Goal: Transaction & Acquisition: Purchase product/service

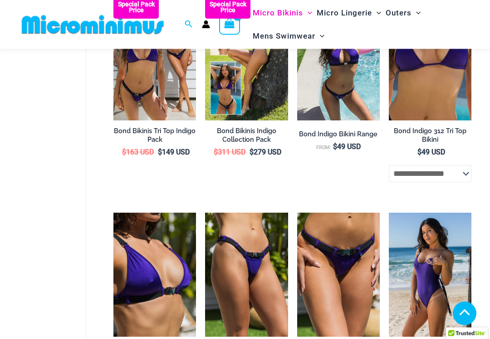
scroll to position [417, 0]
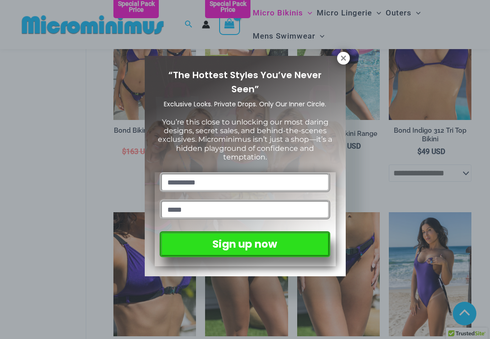
click at [344, 56] on icon at bounding box center [343, 58] width 8 height 8
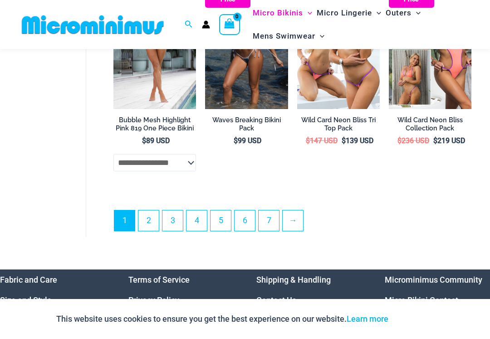
scroll to position [1952, 0]
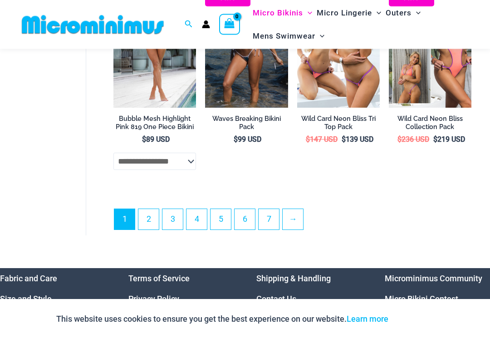
click at [155, 218] on link "2" at bounding box center [148, 219] width 20 height 20
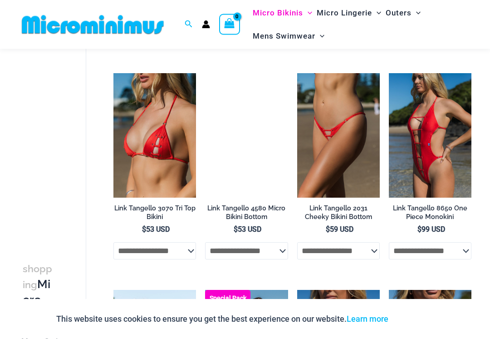
scroll to position [481, 0]
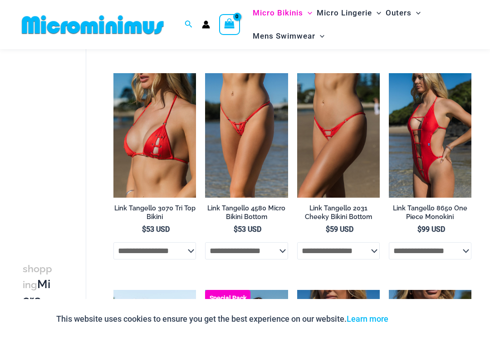
click at [297, 73] on img at bounding box center [297, 73] width 0 height 0
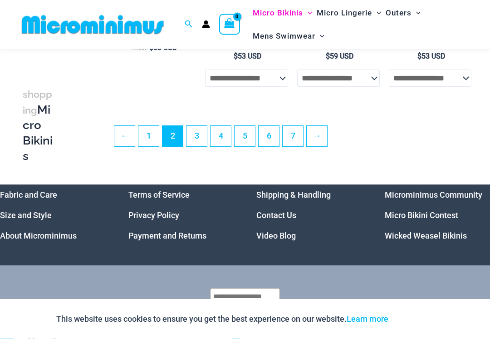
scroll to position [1761, 0]
click at [203, 139] on link "3" at bounding box center [197, 136] width 20 height 20
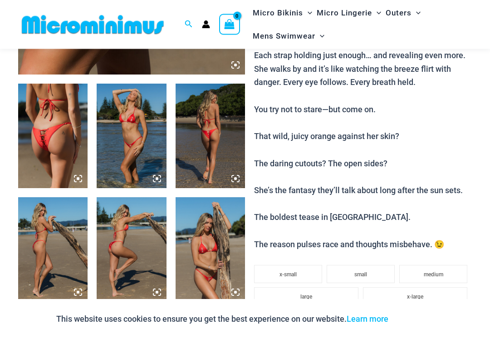
scroll to position [342, 0]
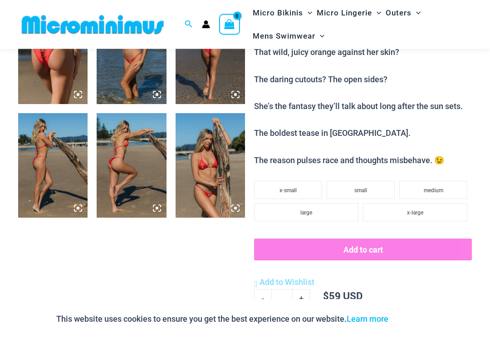
click at [196, 173] on img at bounding box center [210, 165] width 69 height 104
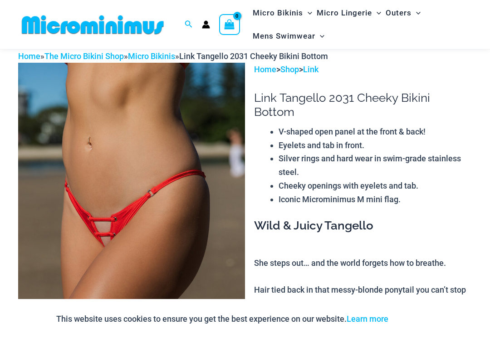
scroll to position [0, 0]
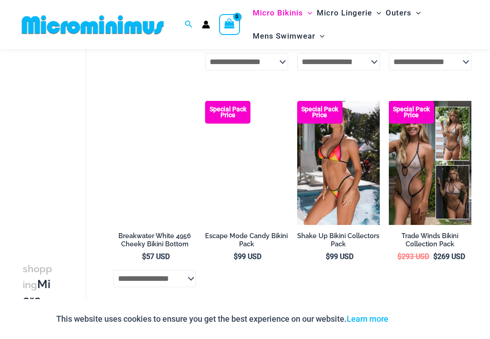
scroll to position [462, 0]
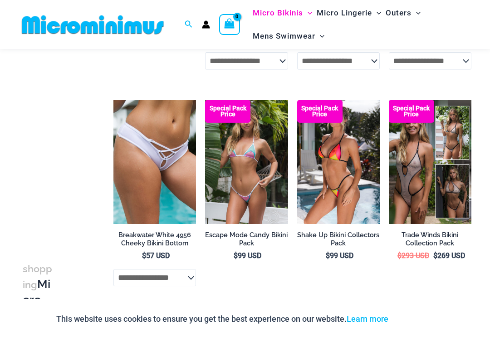
click at [389, 100] on img at bounding box center [389, 100] width 0 height 0
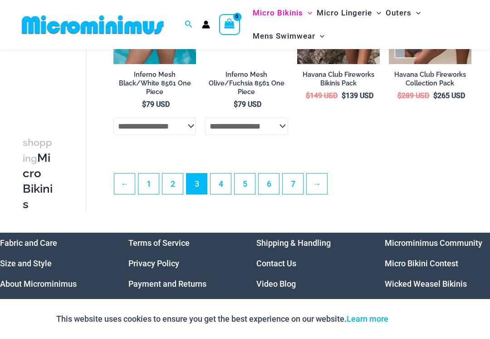
scroll to position [1742, 0]
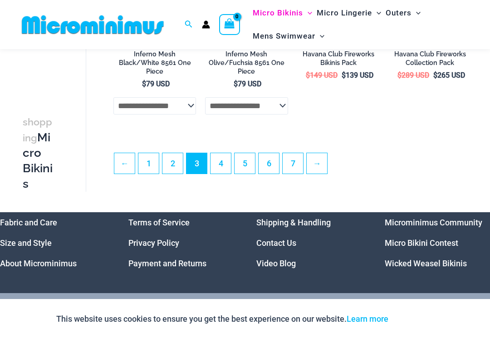
click at [228, 173] on link "4" at bounding box center [221, 163] width 20 height 20
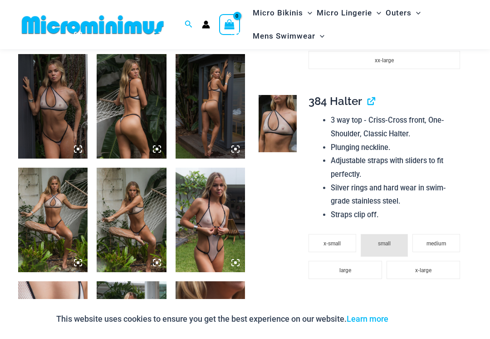
scroll to position [598, 0]
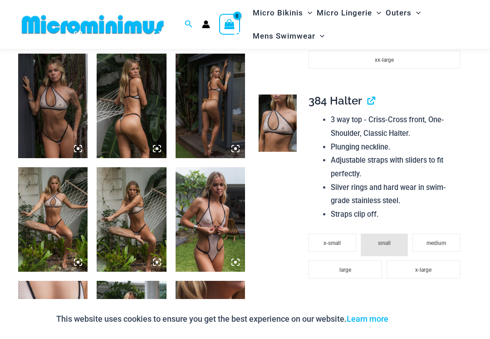
click at [62, 137] on img at bounding box center [52, 106] width 69 height 104
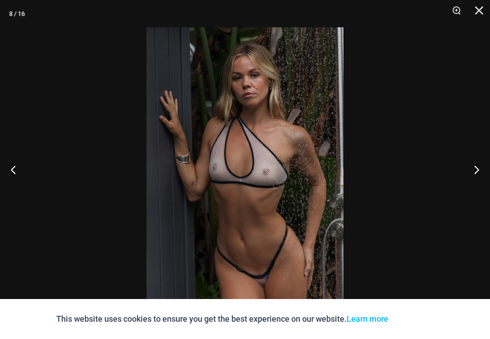
click at [20, 172] on button "Previous" at bounding box center [17, 169] width 34 height 45
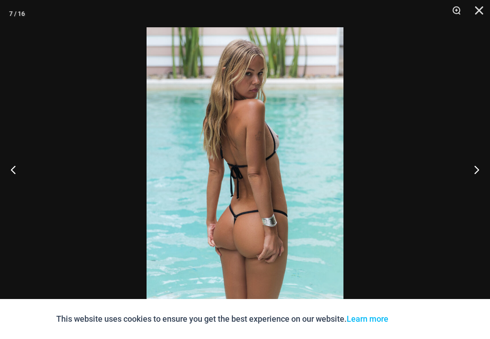
click at [23, 168] on button "Previous" at bounding box center [17, 169] width 34 height 45
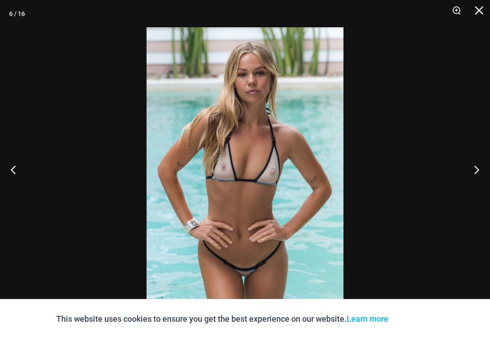
click at [22, 169] on button "Previous" at bounding box center [17, 169] width 34 height 45
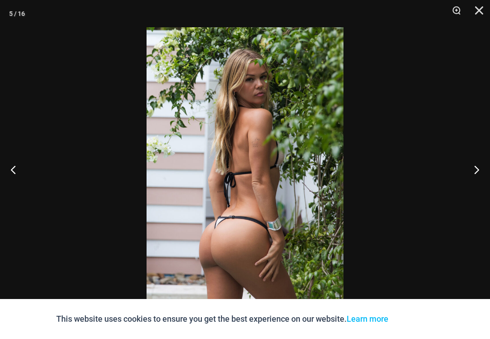
click at [21, 169] on button "Previous" at bounding box center [17, 169] width 34 height 45
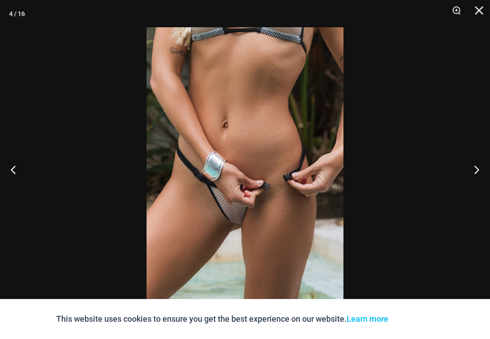
click at [21, 168] on button "Previous" at bounding box center [17, 169] width 34 height 45
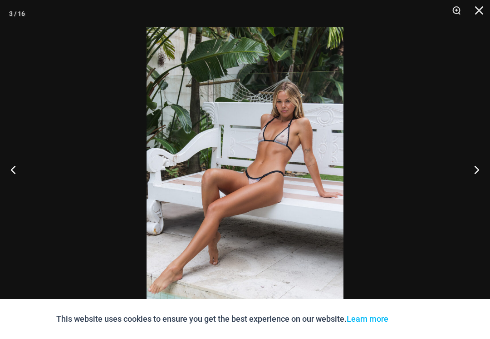
click at [22, 170] on button "Previous" at bounding box center [17, 169] width 34 height 45
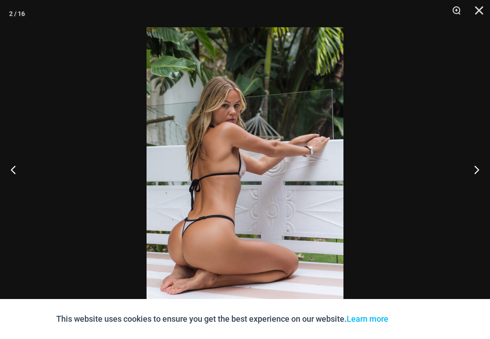
click at [20, 170] on button "Previous" at bounding box center [17, 169] width 34 height 45
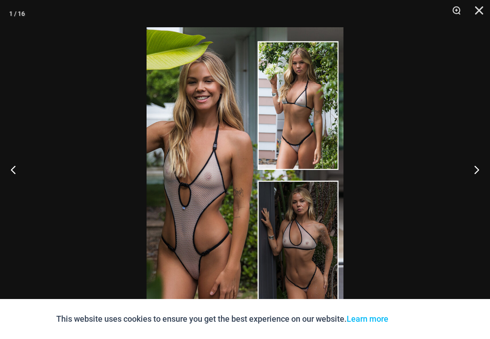
click at [18, 172] on button "Previous" at bounding box center [17, 169] width 34 height 45
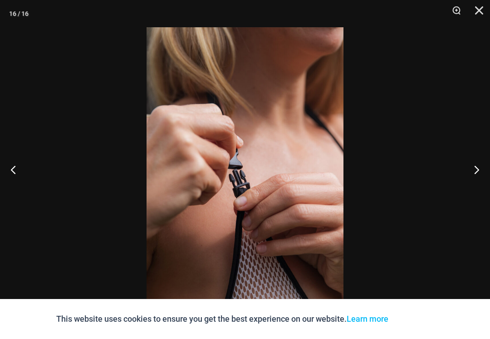
click at [20, 172] on button "Previous" at bounding box center [17, 169] width 34 height 45
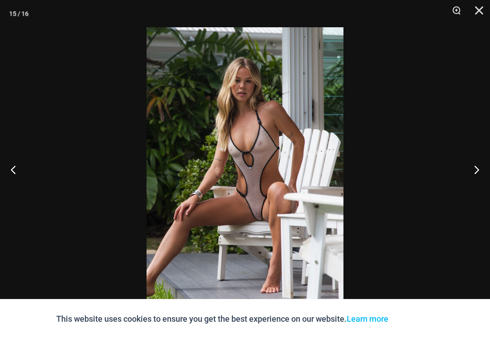
click at [19, 168] on button "Previous" at bounding box center [17, 169] width 34 height 45
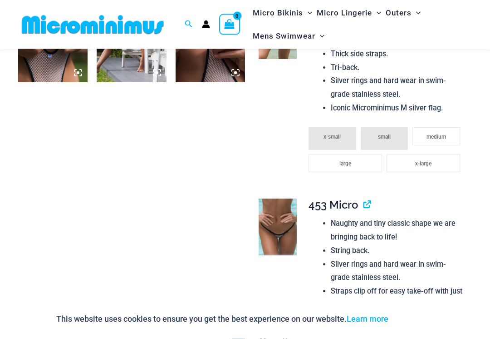
scroll to position [799, 0]
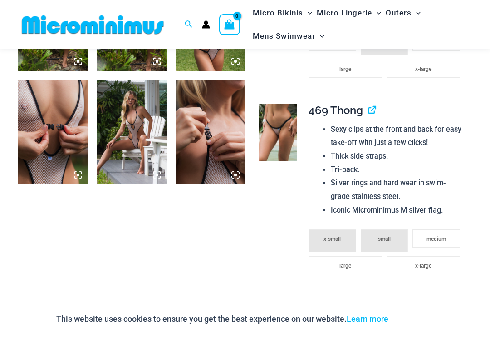
click at [285, 123] on img at bounding box center [278, 132] width 38 height 57
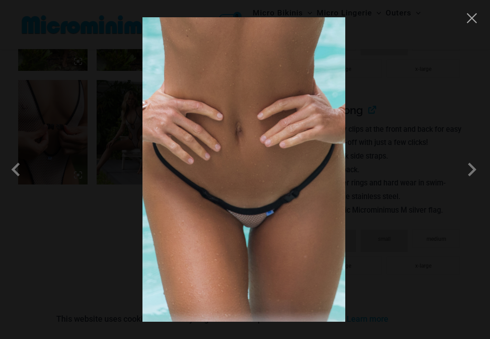
click at [24, 174] on span at bounding box center [18, 169] width 27 height 27
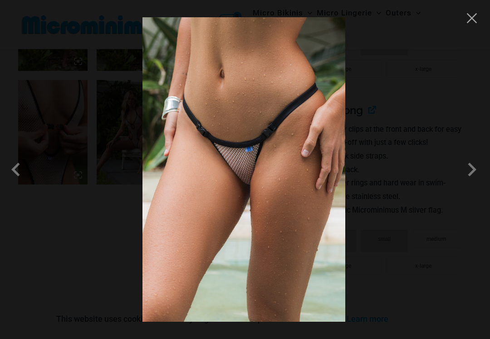
click at [21, 170] on span at bounding box center [18, 169] width 27 height 27
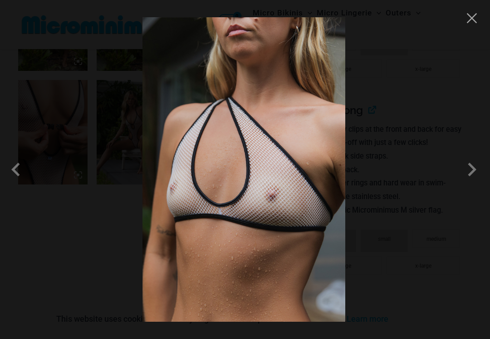
click at [20, 172] on span at bounding box center [18, 169] width 27 height 27
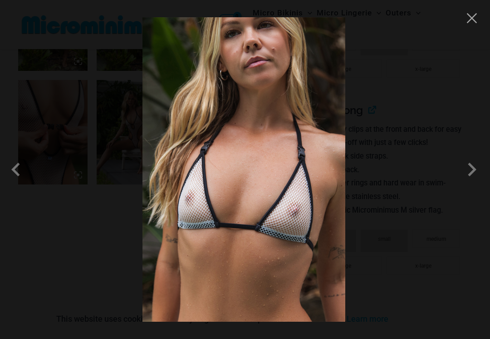
click at [8, 168] on span at bounding box center [18, 169] width 27 height 27
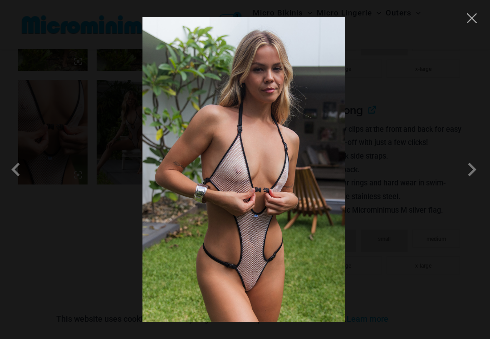
click at [20, 170] on span at bounding box center [18, 169] width 27 height 27
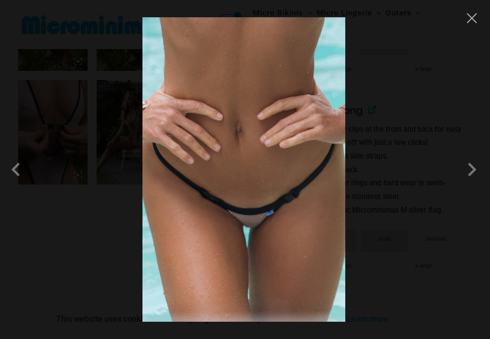
click at [16, 172] on span at bounding box center [18, 169] width 27 height 27
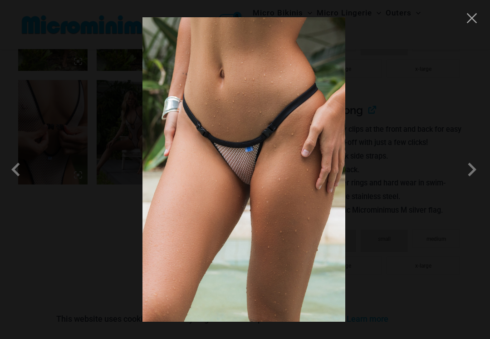
click at [20, 172] on span at bounding box center [18, 169] width 27 height 27
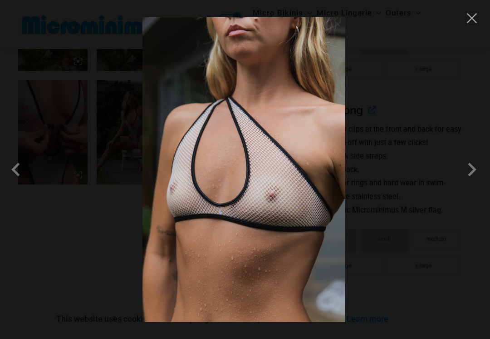
click at [19, 172] on span at bounding box center [18, 169] width 27 height 27
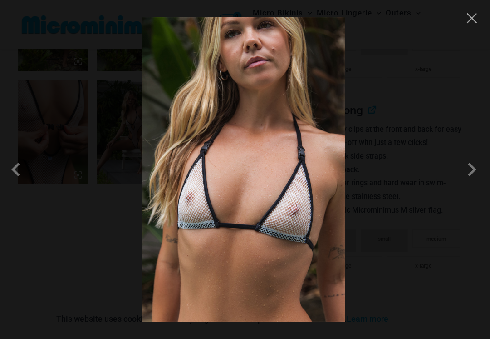
click at [20, 169] on span at bounding box center [18, 169] width 27 height 27
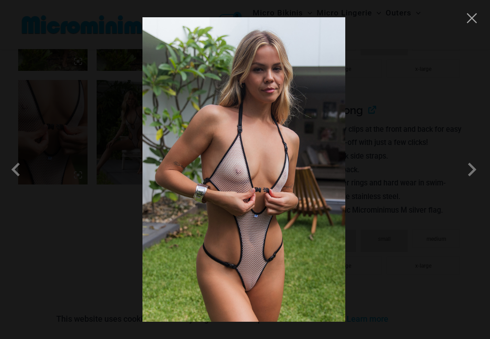
click at [60, 243] on div at bounding box center [245, 169] width 490 height 339
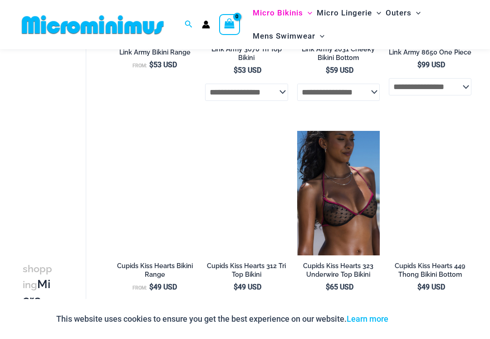
scroll to position [1297, 0]
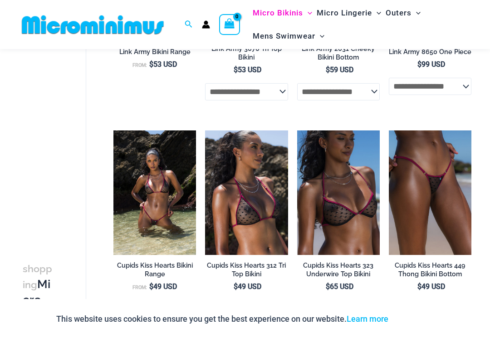
click at [205, 130] on img at bounding box center [205, 130] width 0 height 0
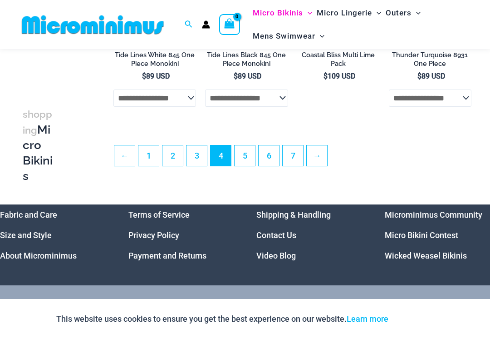
scroll to position [1724, 0]
click at [251, 163] on link "5" at bounding box center [245, 156] width 20 height 20
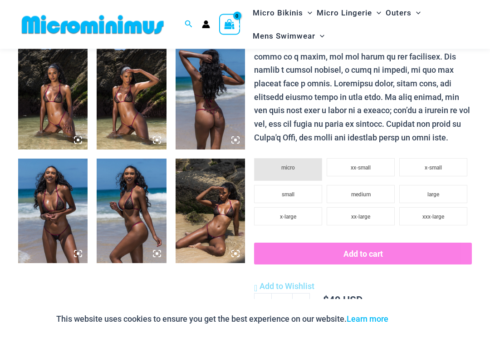
scroll to position [381, 0]
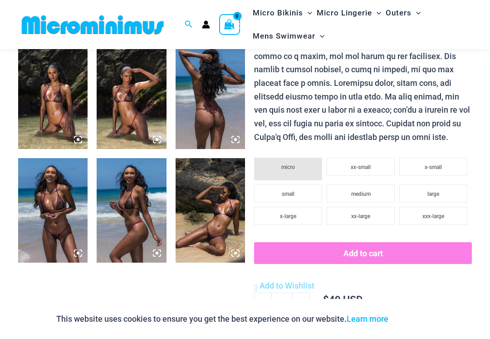
click at [208, 204] on img at bounding box center [210, 210] width 69 height 104
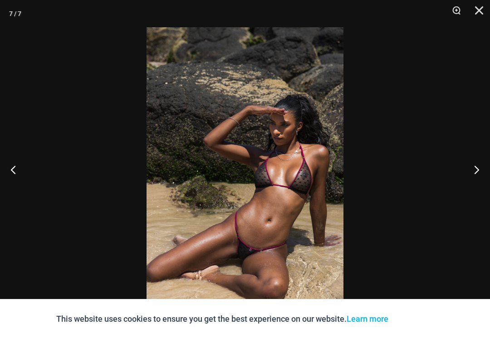
click at [24, 183] on button "Previous" at bounding box center [17, 169] width 34 height 45
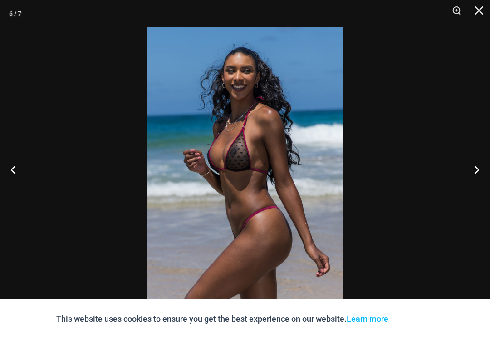
click at [19, 178] on button "Previous" at bounding box center [17, 169] width 34 height 45
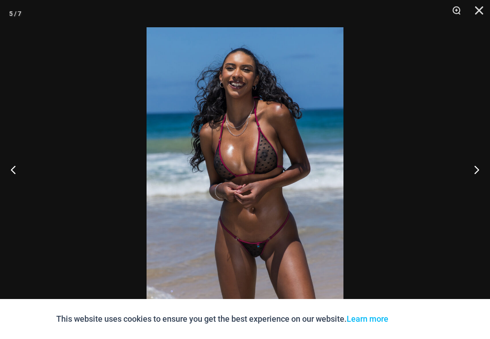
click at [20, 176] on button "Previous" at bounding box center [17, 169] width 34 height 45
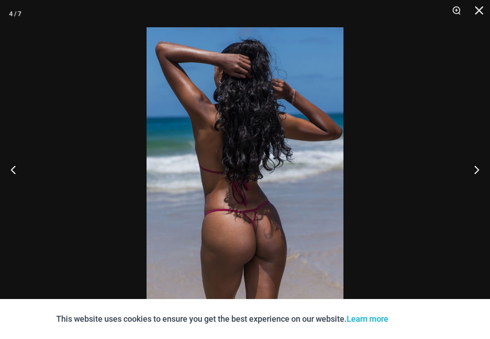
click at [20, 175] on button "Previous" at bounding box center [17, 169] width 34 height 45
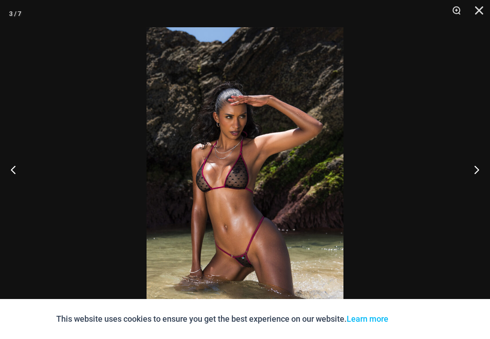
click at [20, 173] on button "Previous" at bounding box center [17, 169] width 34 height 45
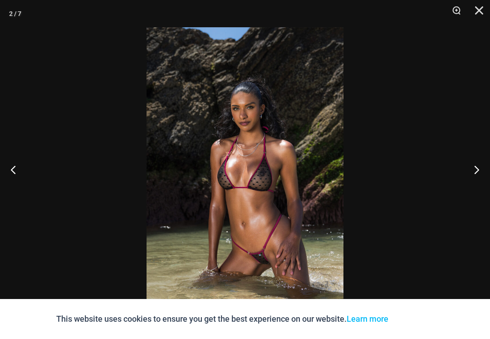
click at [19, 174] on button "Previous" at bounding box center [17, 169] width 34 height 45
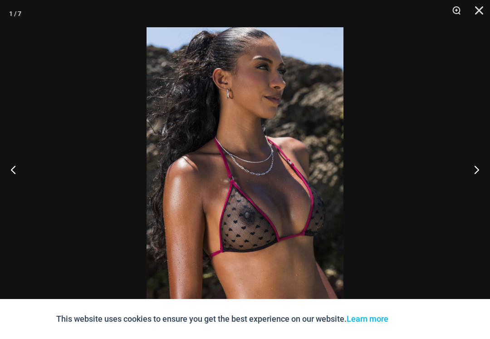
click at [20, 175] on button "Previous" at bounding box center [17, 169] width 34 height 45
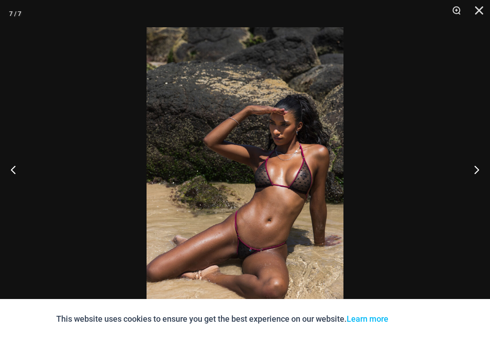
click at [21, 176] on button "Previous" at bounding box center [17, 169] width 34 height 45
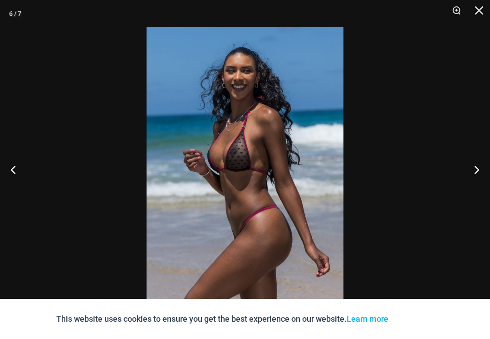
click at [19, 175] on button "Previous" at bounding box center [17, 169] width 34 height 45
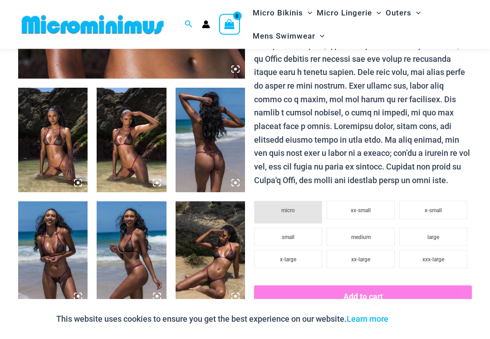
scroll to position [324, 0]
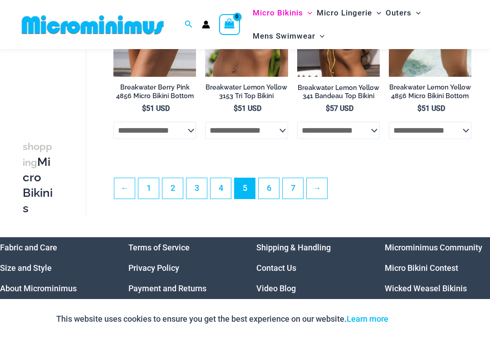
scroll to position [1686, 0]
click at [271, 181] on link "6" at bounding box center [269, 188] width 20 height 20
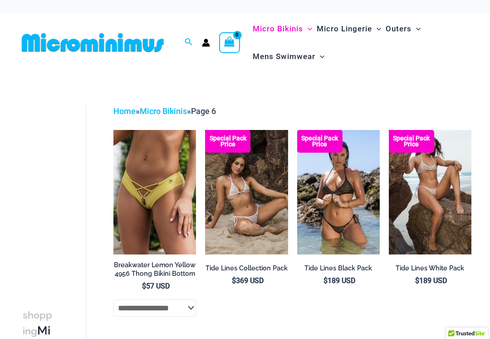
click at [113, 130] on img at bounding box center [113, 130] width 0 height 0
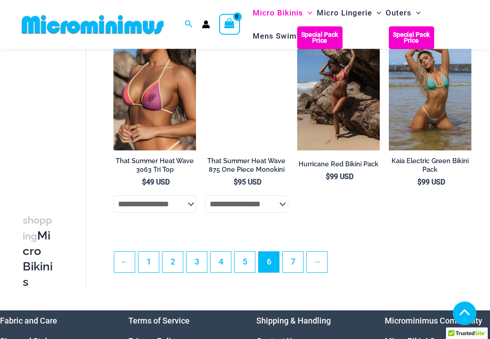
scroll to position [1635, 0]
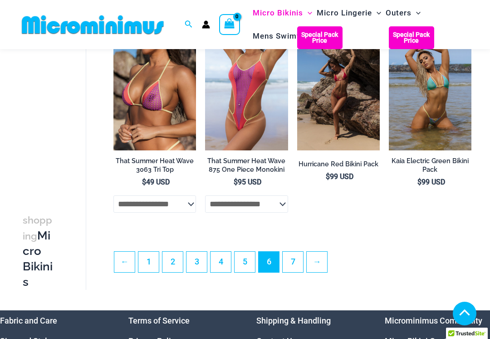
click at [293, 251] on link "7" at bounding box center [293, 261] width 20 height 20
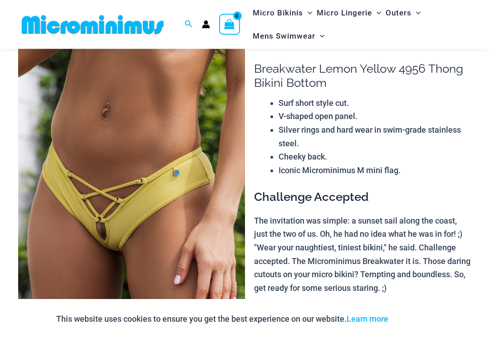
scroll to position [49, 0]
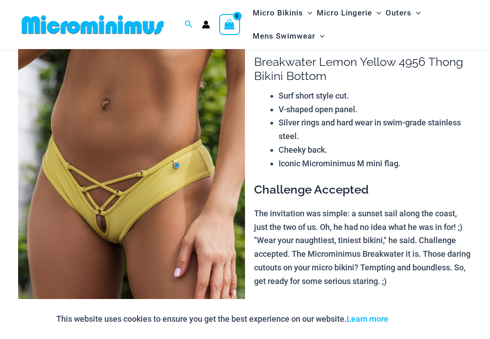
click at [95, 204] on img at bounding box center [131, 197] width 227 height 340
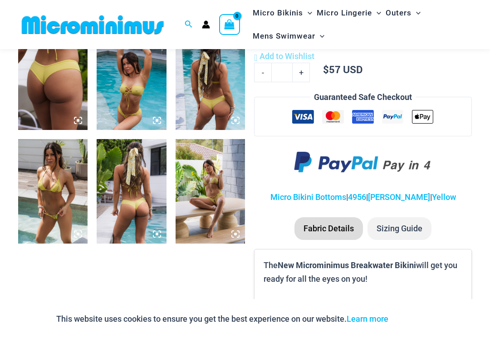
scroll to position [421, 0]
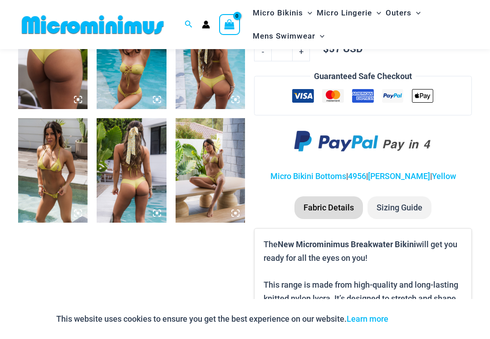
click at [212, 184] on img at bounding box center [210, 170] width 69 height 104
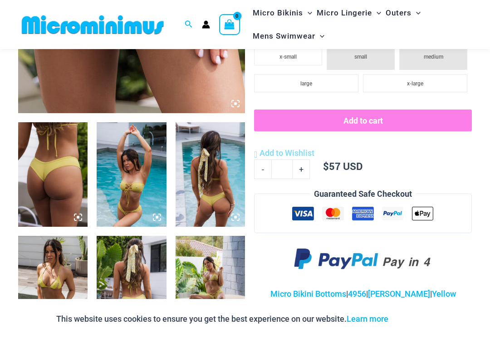
scroll to position [300, 0]
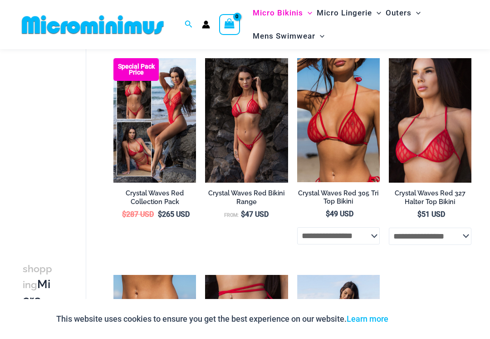
scroll to position [59, 0]
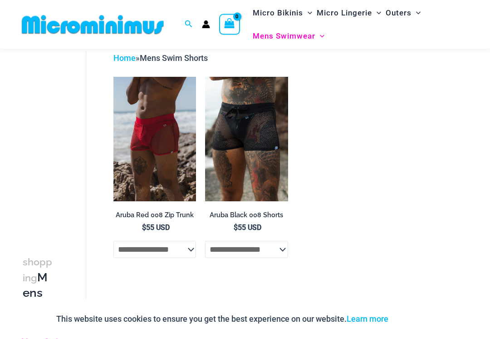
scroll to position [46, 0]
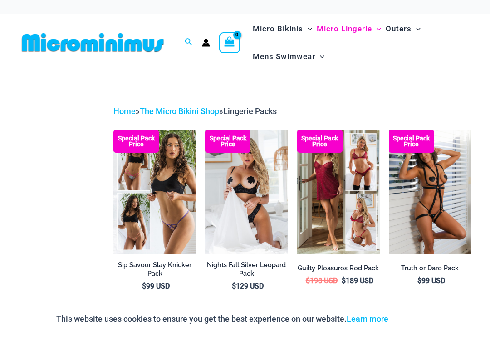
click at [303, 25] on span "Micro Bikinis" at bounding box center [278, 28] width 50 height 23
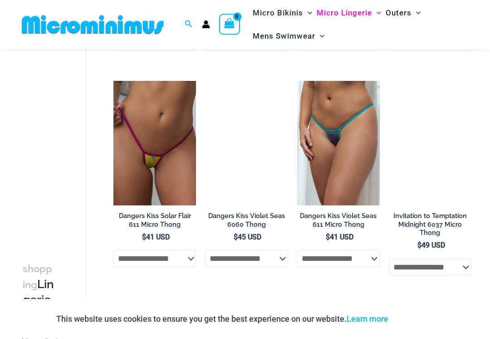
scroll to position [471, 0]
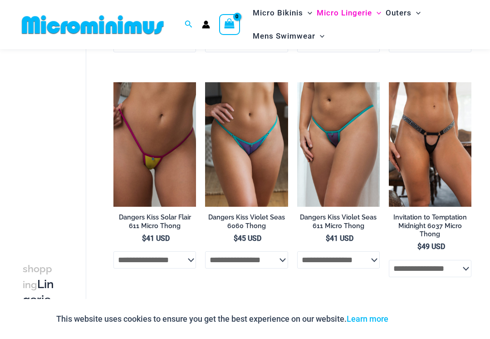
click at [389, 82] on img at bounding box center [389, 82] width 0 height 0
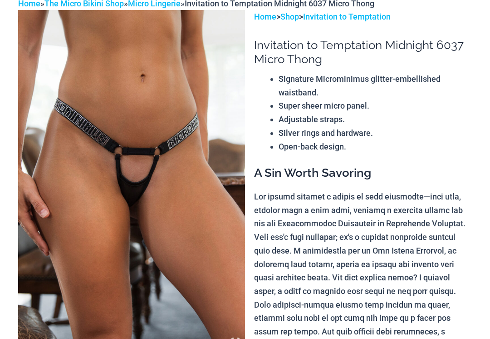
scroll to position [72, 0]
